Goal: Task Accomplishment & Management: Manage account settings

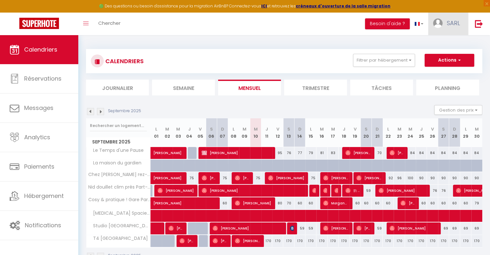
click at [443, 24] on img at bounding box center [438, 23] width 10 height 10
click at [435, 44] on link "Paramètres" at bounding box center [443, 44] width 48 height 11
select select "75"
select select "28"
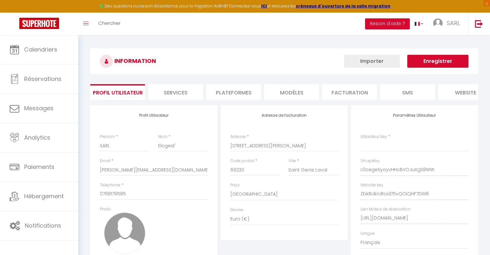
type input "L0oegeSyoyvHHcBVOJuXgS8WW"
type input "ZbkBUkrURcid75vQOiQHF7DW8"
type input "[URL][DOMAIN_NAME]"
select select "fr"
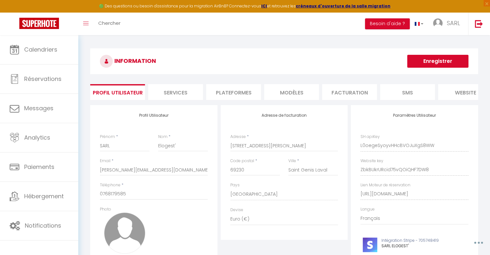
click at [229, 91] on li "Plateformes" at bounding box center [233, 92] width 55 height 16
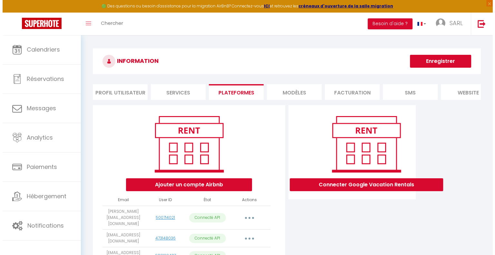
scroll to position [93, 0]
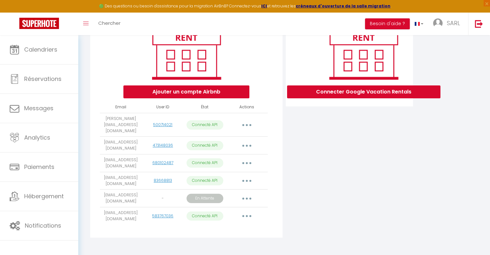
click at [248, 211] on button "button" at bounding box center [247, 216] width 18 height 10
click at [233, 226] on link "Importer les appartements" at bounding box center [218, 230] width 71 height 11
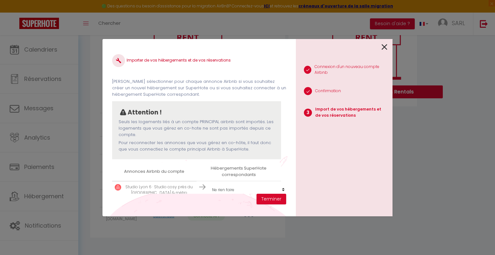
scroll to position [14, 0]
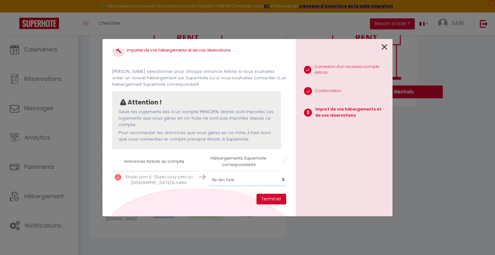
click at [226, 178] on select "Créer un nouvel hébergement Ne rien faire [MEDICAL_DATA] Spacieux + balcon T4 […" at bounding box center [248, 180] width 79 height 12
select select "70857"
click at [209, 174] on select "Créer un nouvel hébergement Ne rien faire [MEDICAL_DATA] Spacieux + balcon T4 […" at bounding box center [248, 180] width 79 height 12
click at [273, 201] on button "Terminer" at bounding box center [272, 199] width 30 height 11
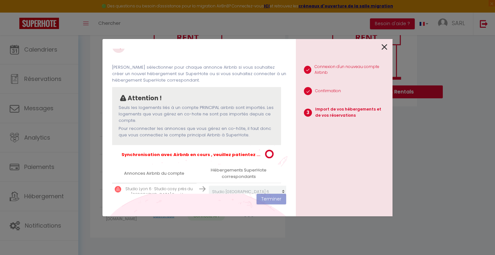
scroll to position [31, 0]
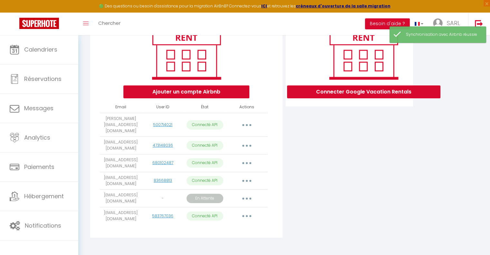
click at [245, 196] on button "button" at bounding box center [247, 198] width 18 height 10
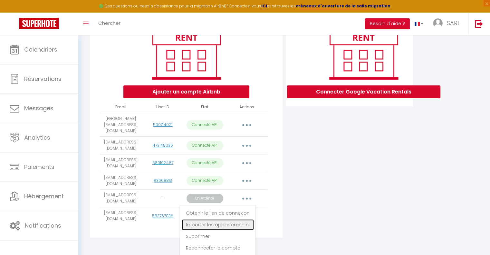
click at [227, 219] on link "Importer les appartements" at bounding box center [218, 224] width 72 height 11
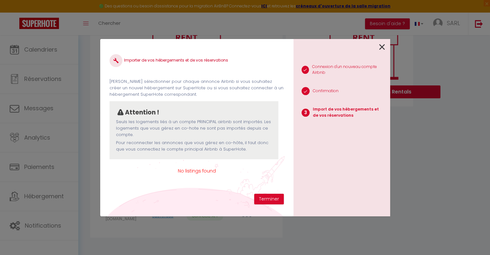
scroll to position [0, 0]
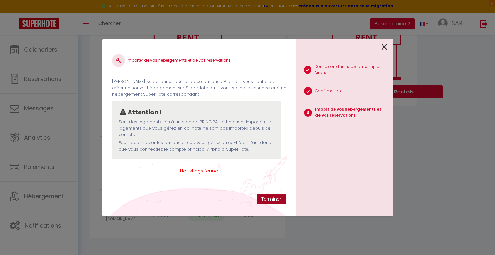
click at [264, 198] on button "Terminer" at bounding box center [272, 199] width 30 height 11
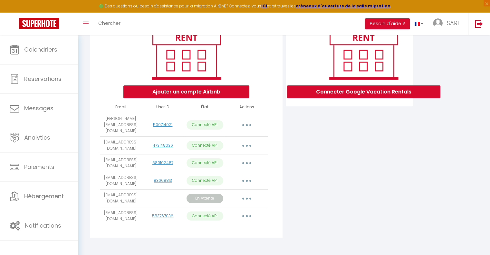
click at [271, 221] on div "Ajouter un compte Airbnb Email User ID État Actions [PERSON_NAME][EMAIL_ADDRESS…" at bounding box center [186, 124] width 192 height 225
